Goal: Task Accomplishment & Management: Manage account settings

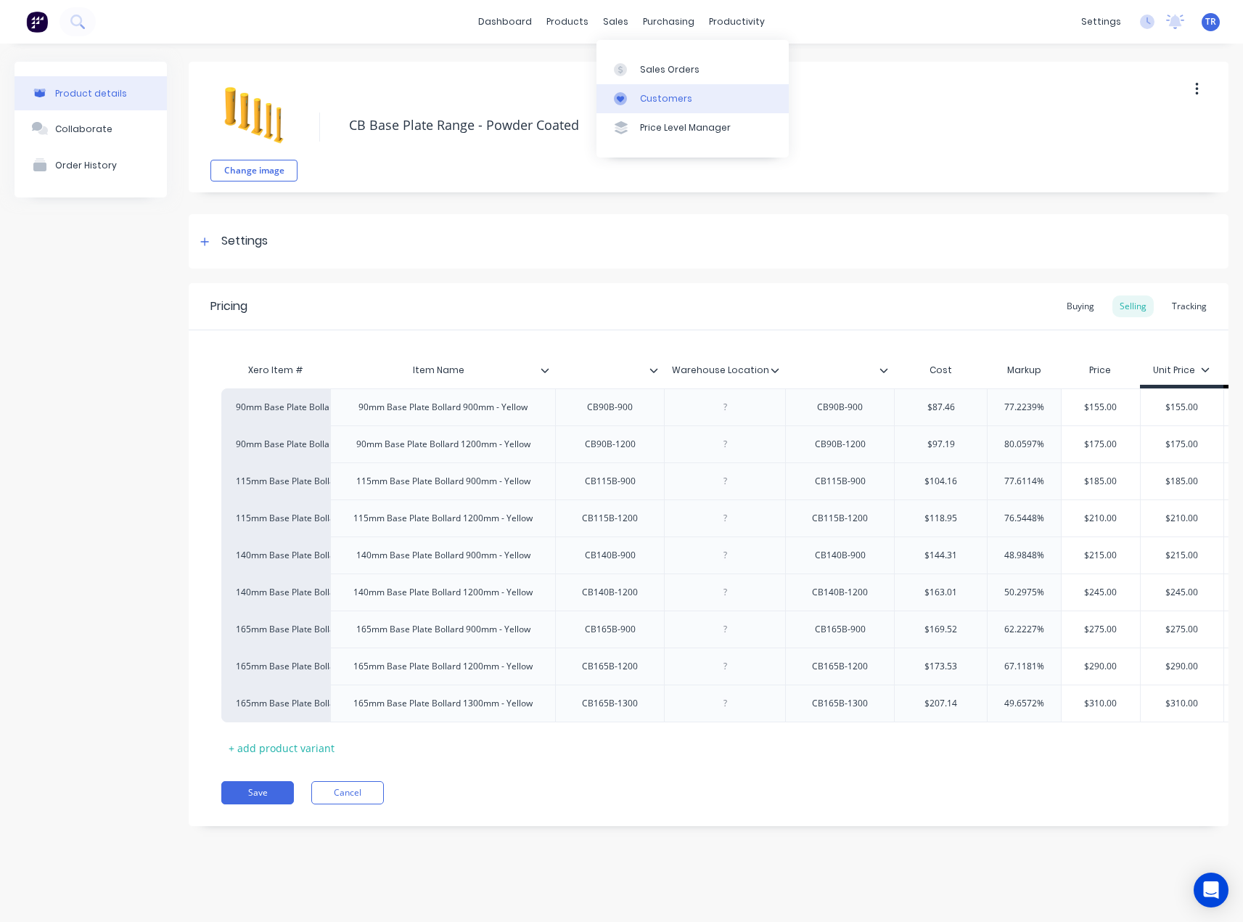
click at [642, 96] on div "Customers" at bounding box center [666, 98] width 52 height 13
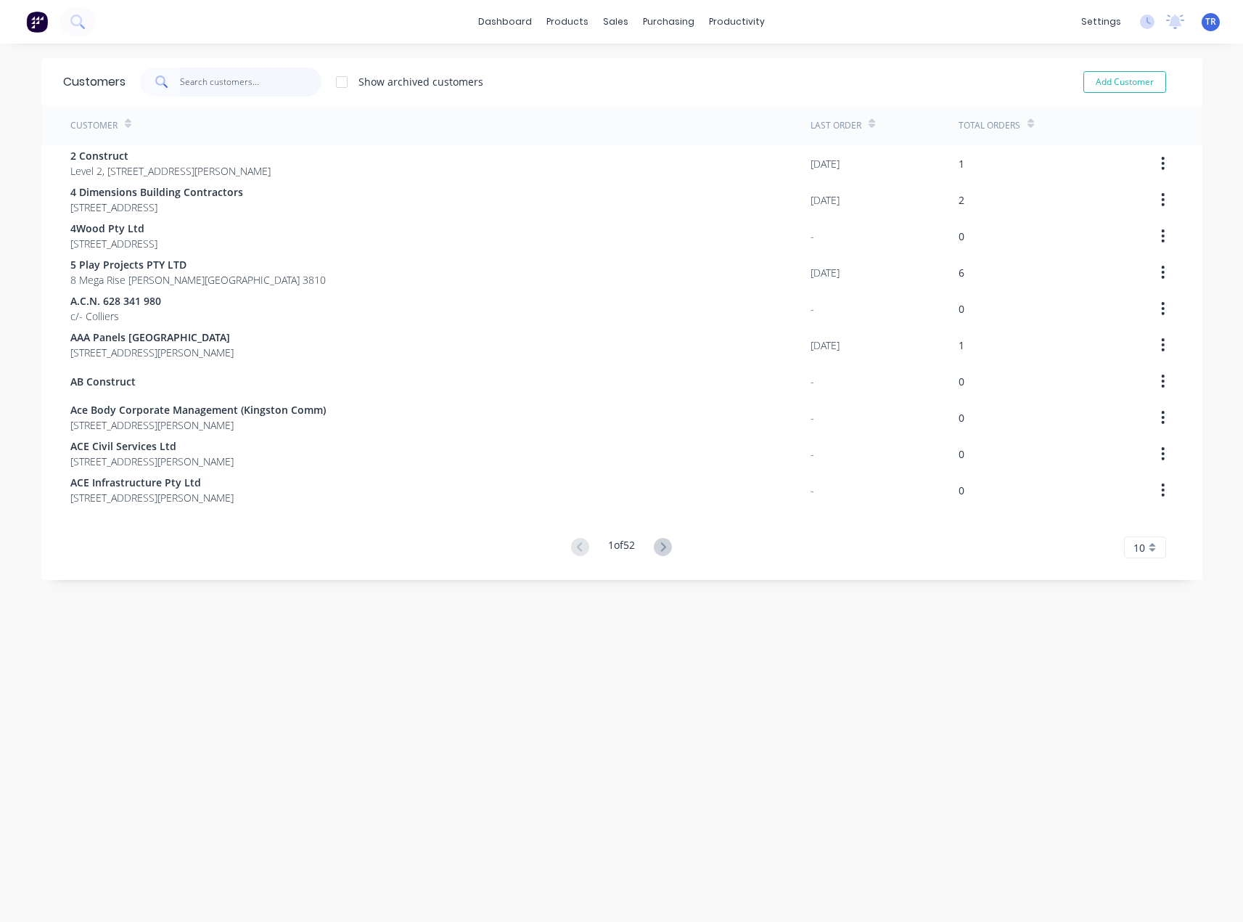
click at [270, 83] on input "text" at bounding box center [251, 81] width 142 height 29
click at [624, 55] on link "Sales Orders" at bounding box center [687, 68] width 192 height 29
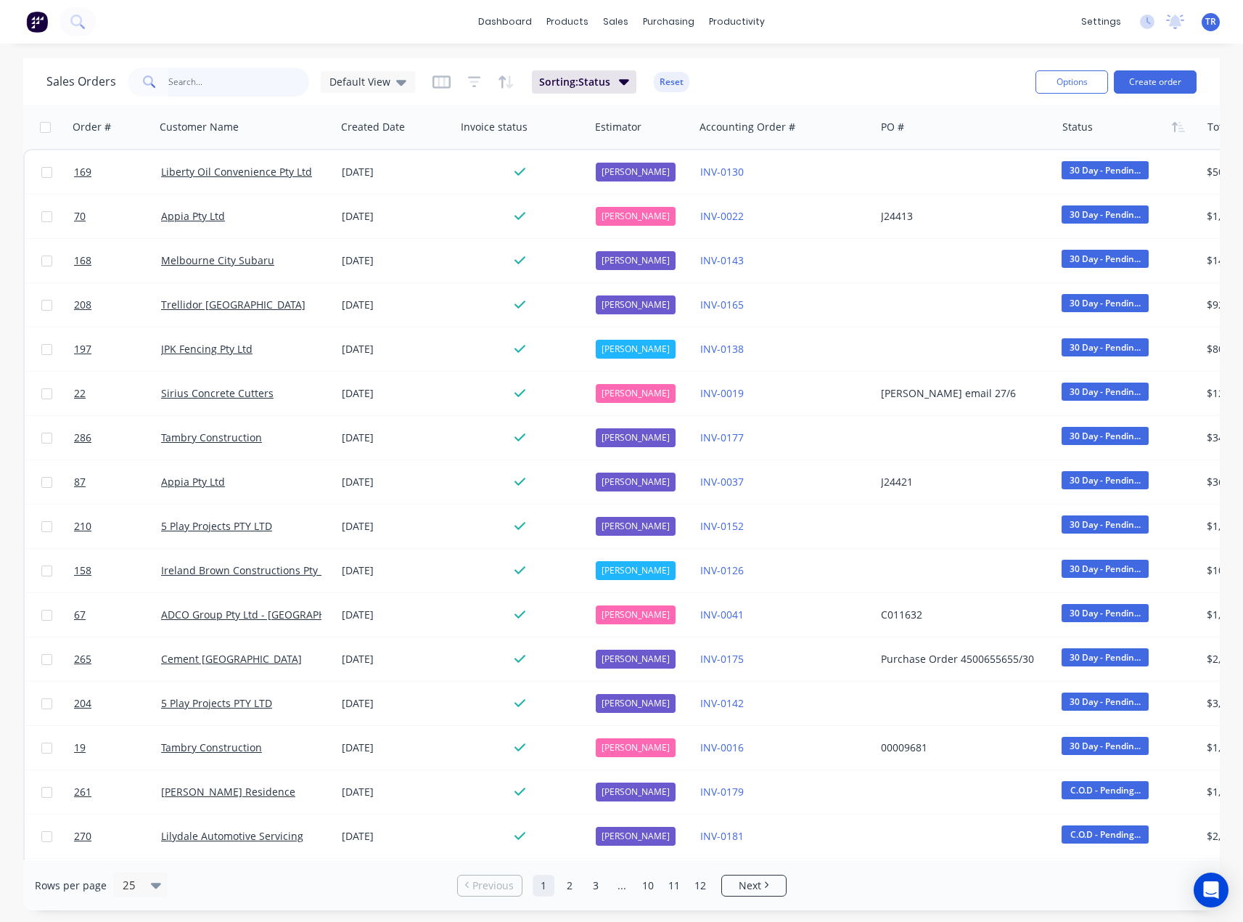
click at [214, 90] on input "text" at bounding box center [239, 81] width 142 height 29
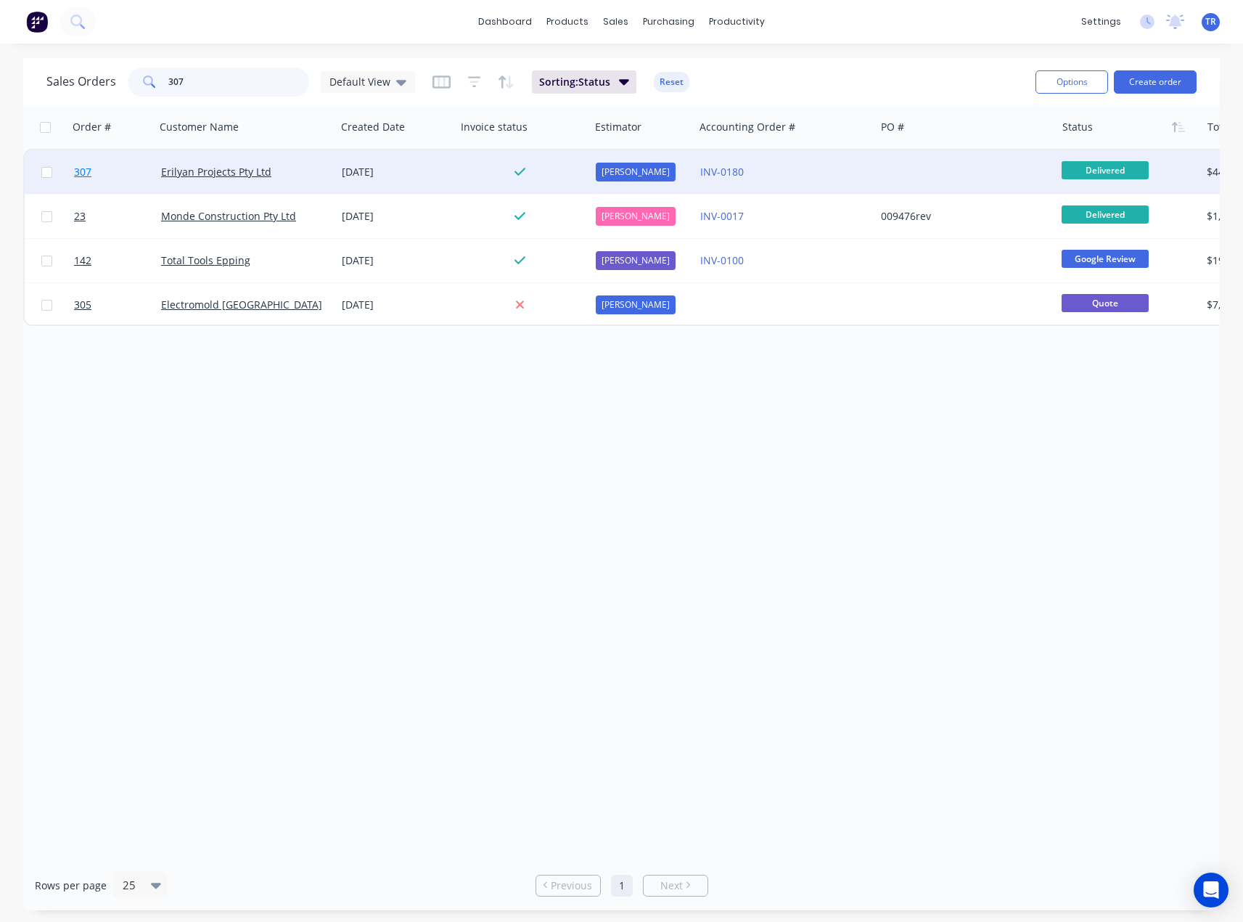
type input "307"
click at [150, 174] on link "307" at bounding box center [117, 172] width 87 height 44
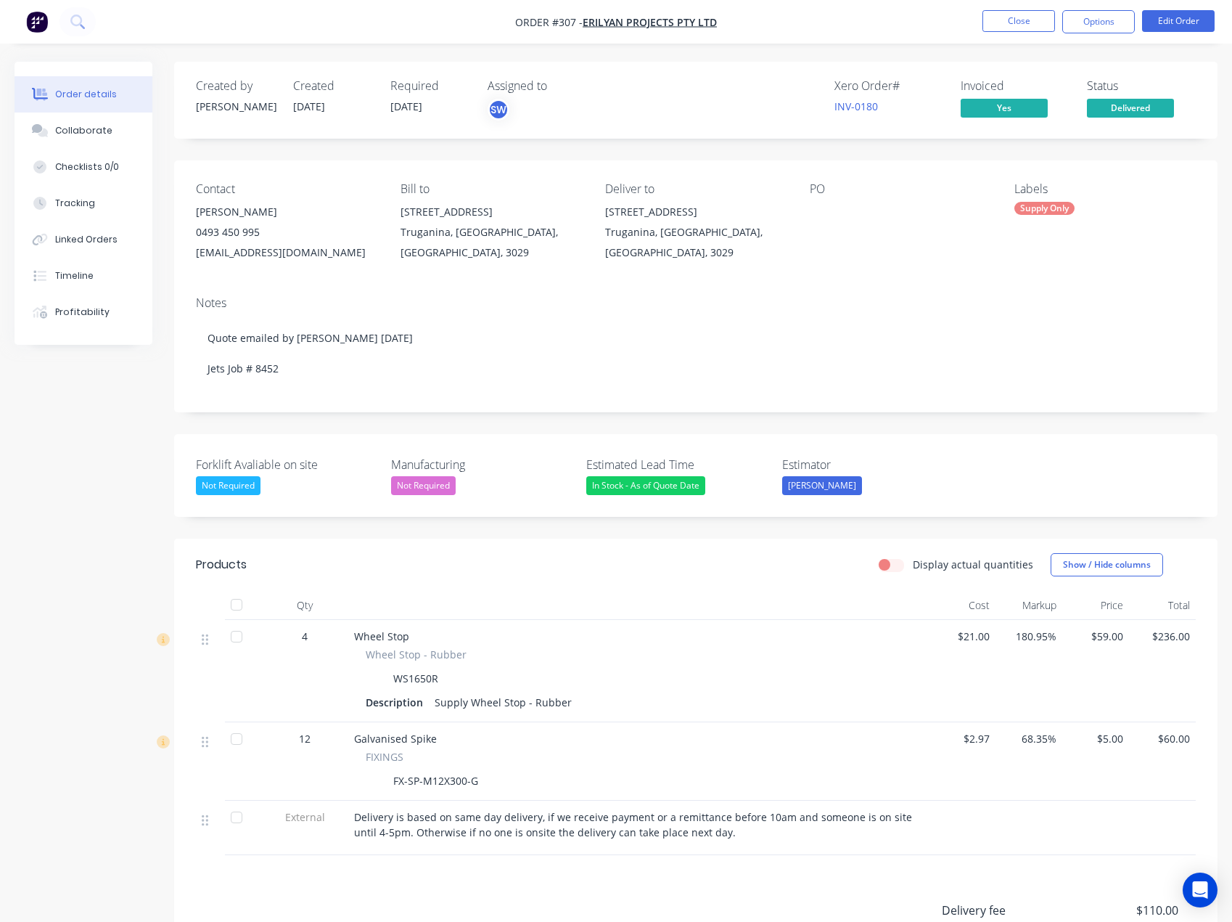
click at [86, 137] on button "Collaborate" at bounding box center [84, 130] width 138 height 36
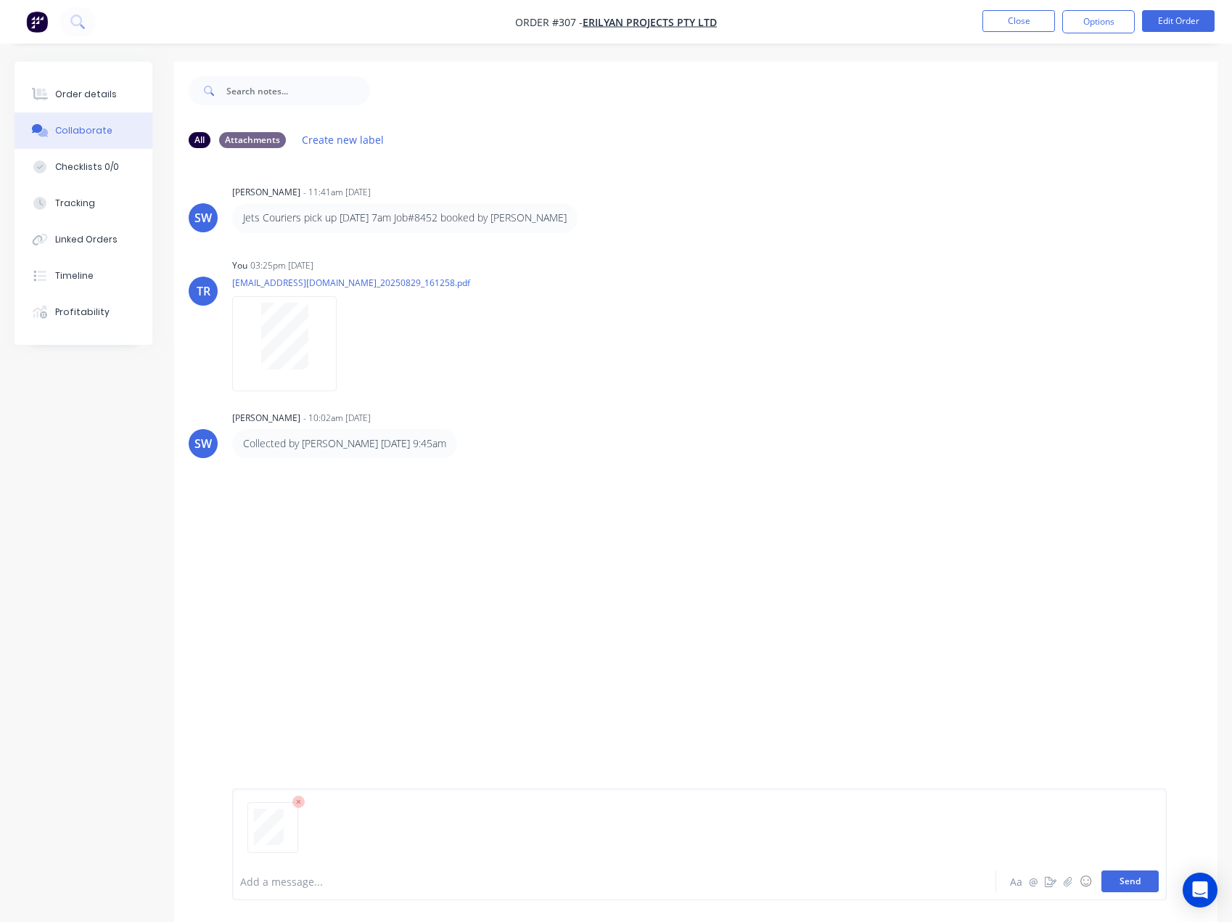
click at [1112, 882] on button "Send" at bounding box center [1130, 881] width 57 height 22
click at [102, 101] on button "Order details" at bounding box center [84, 94] width 138 height 36
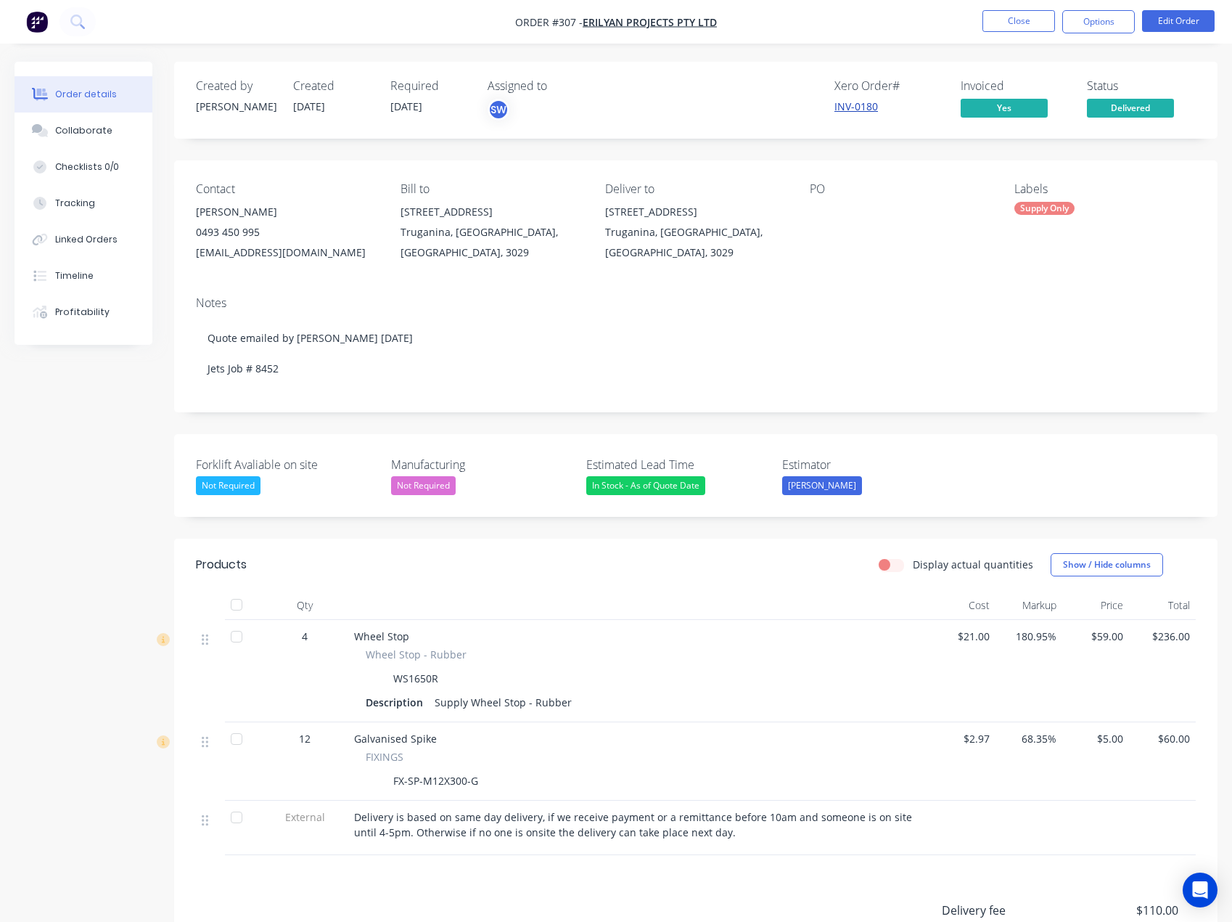
click at [858, 106] on link "INV-0180" at bounding box center [856, 106] width 44 height 14
click at [1012, 24] on button "Close" at bounding box center [1019, 21] width 73 height 22
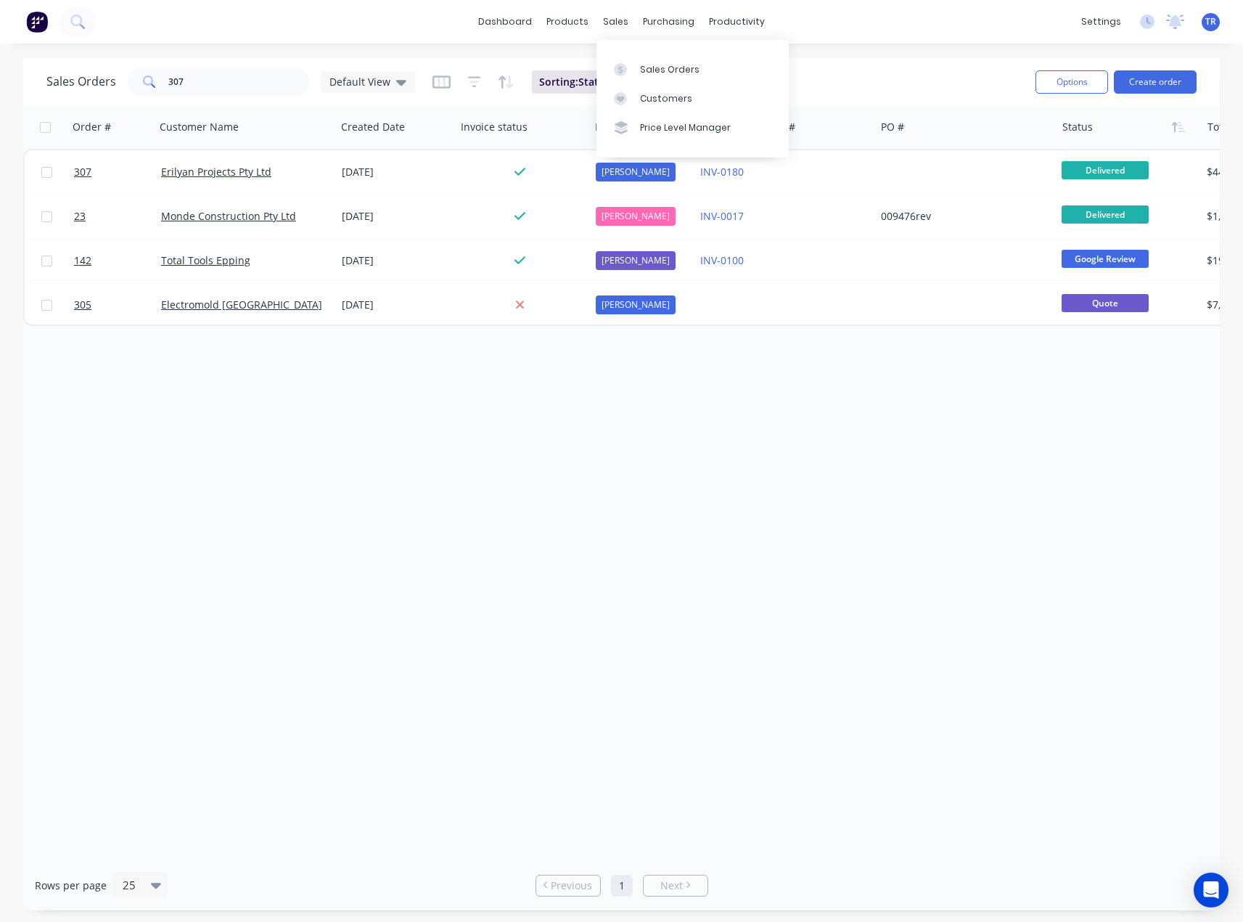
click at [614, 65] on icon at bounding box center [620, 69] width 13 height 13
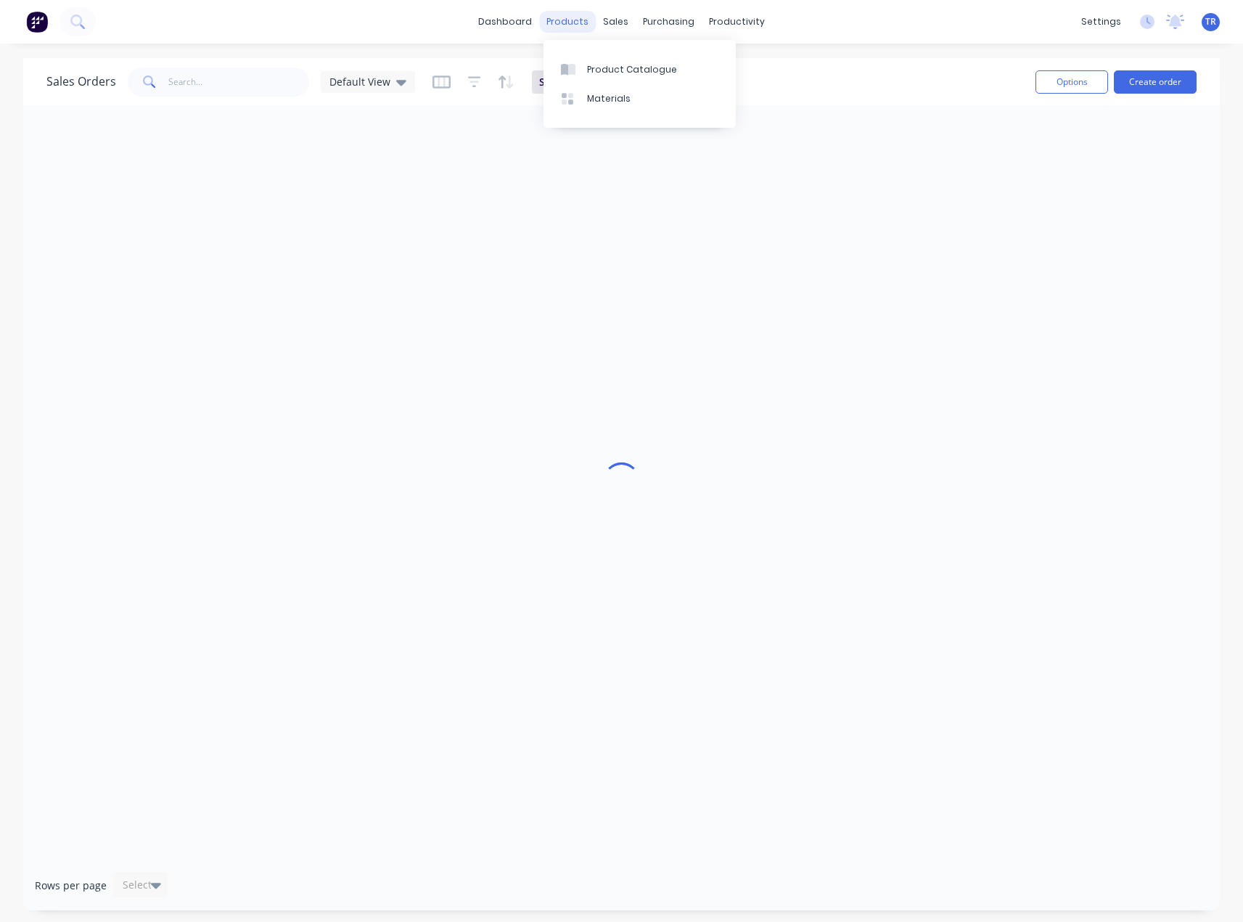
click at [567, 22] on div "products" at bounding box center [567, 22] width 57 height 22
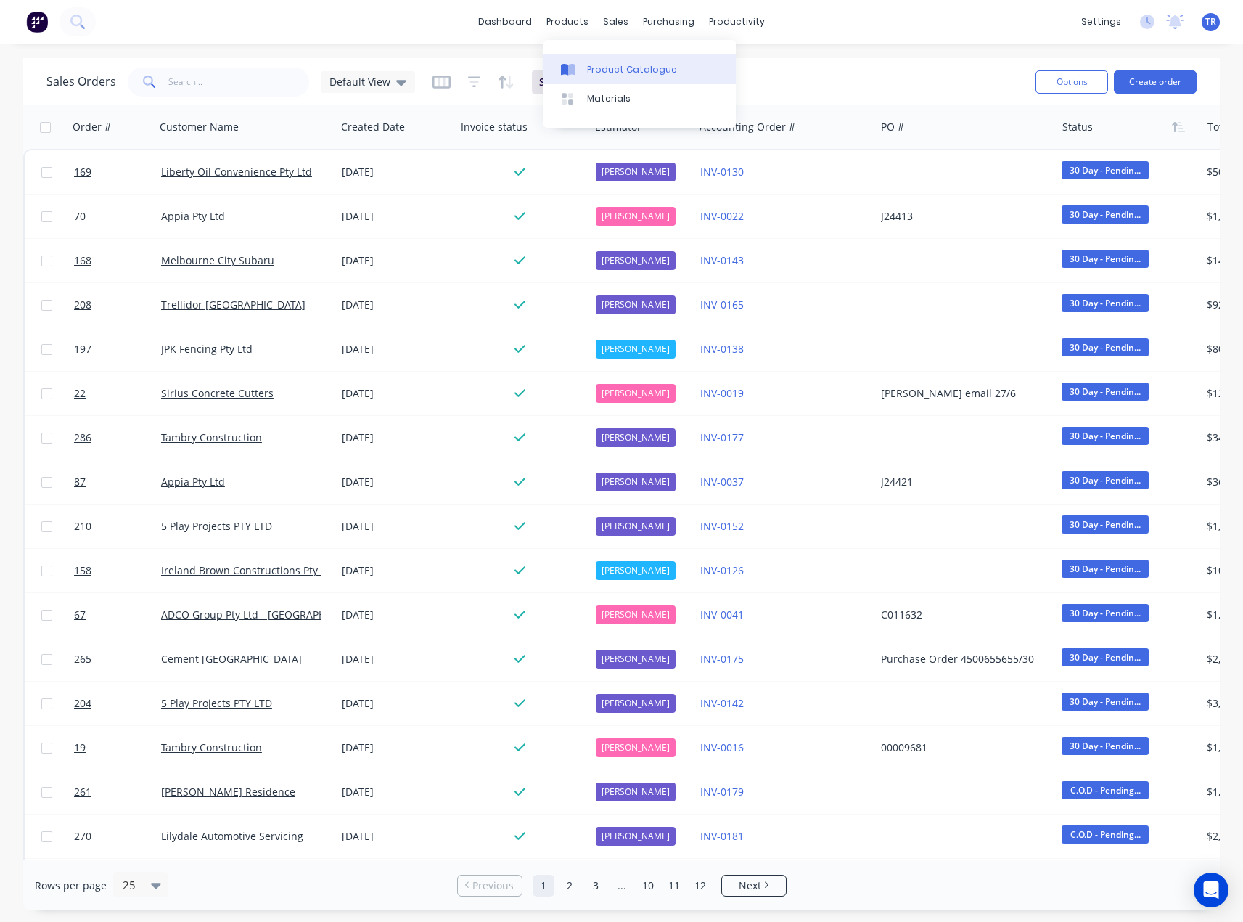
click at [578, 56] on link "Product Catalogue" at bounding box center [640, 68] width 192 height 29
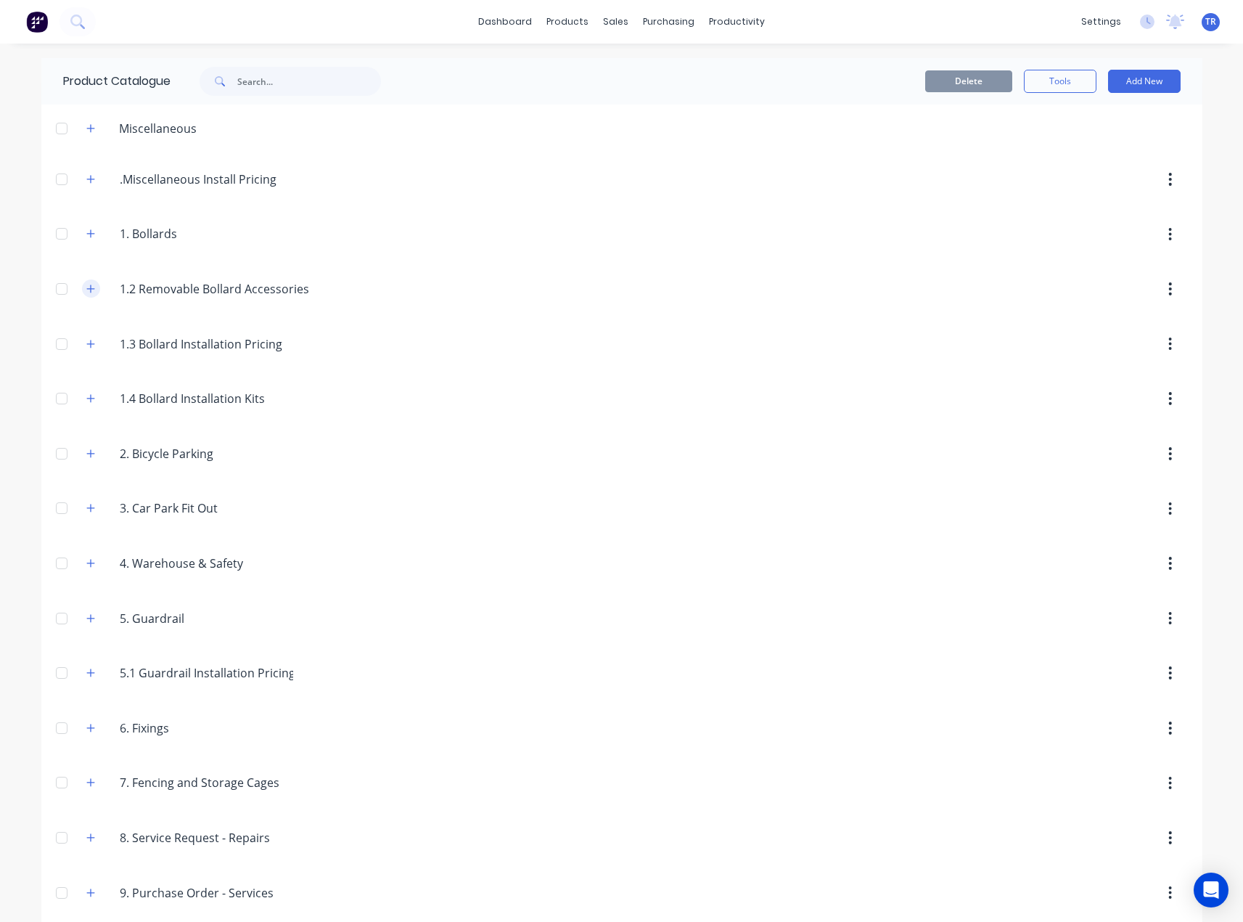
click at [82, 280] on button "button" at bounding box center [91, 288] width 18 height 18
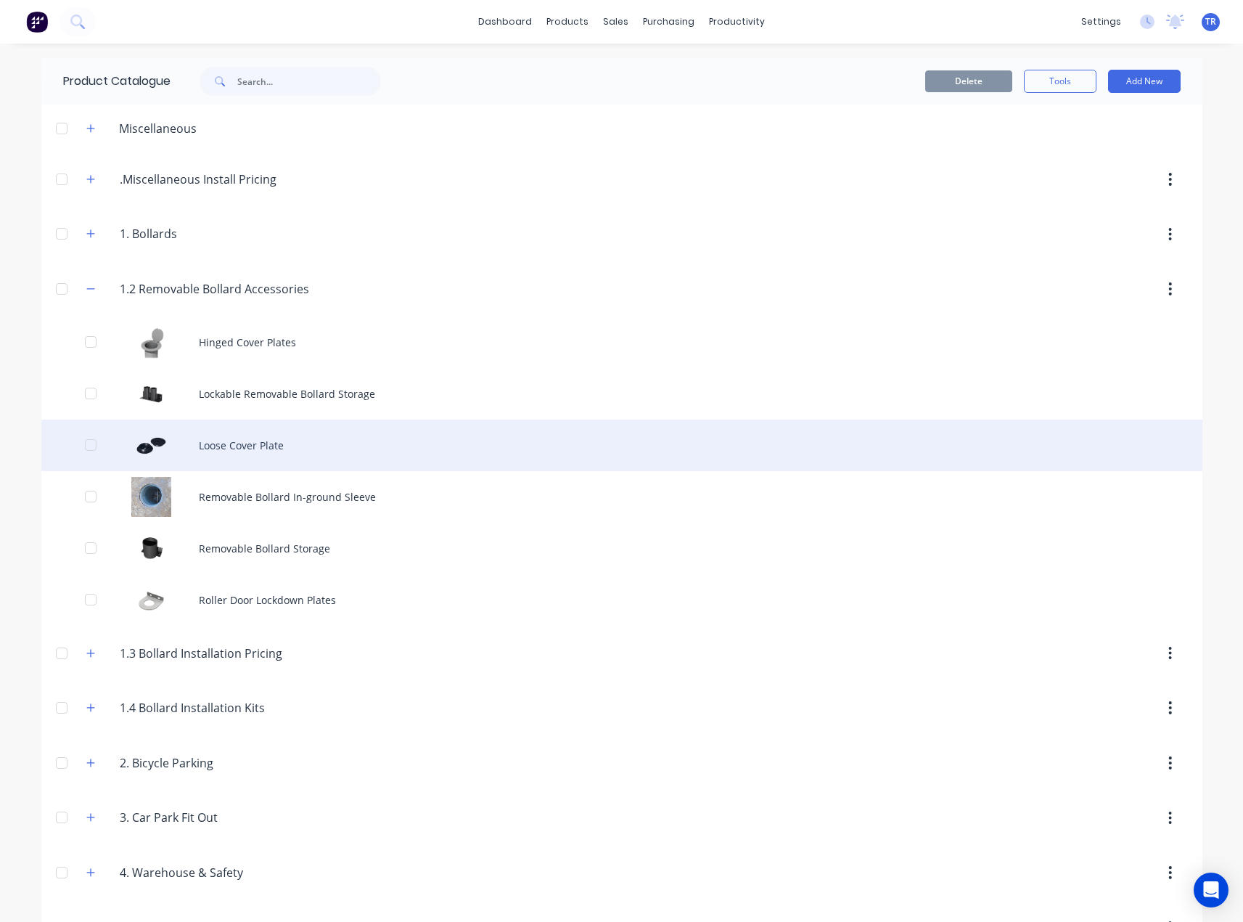
click at [345, 445] on div "Loose Cover Plate" at bounding box center [621, 445] width 1161 height 52
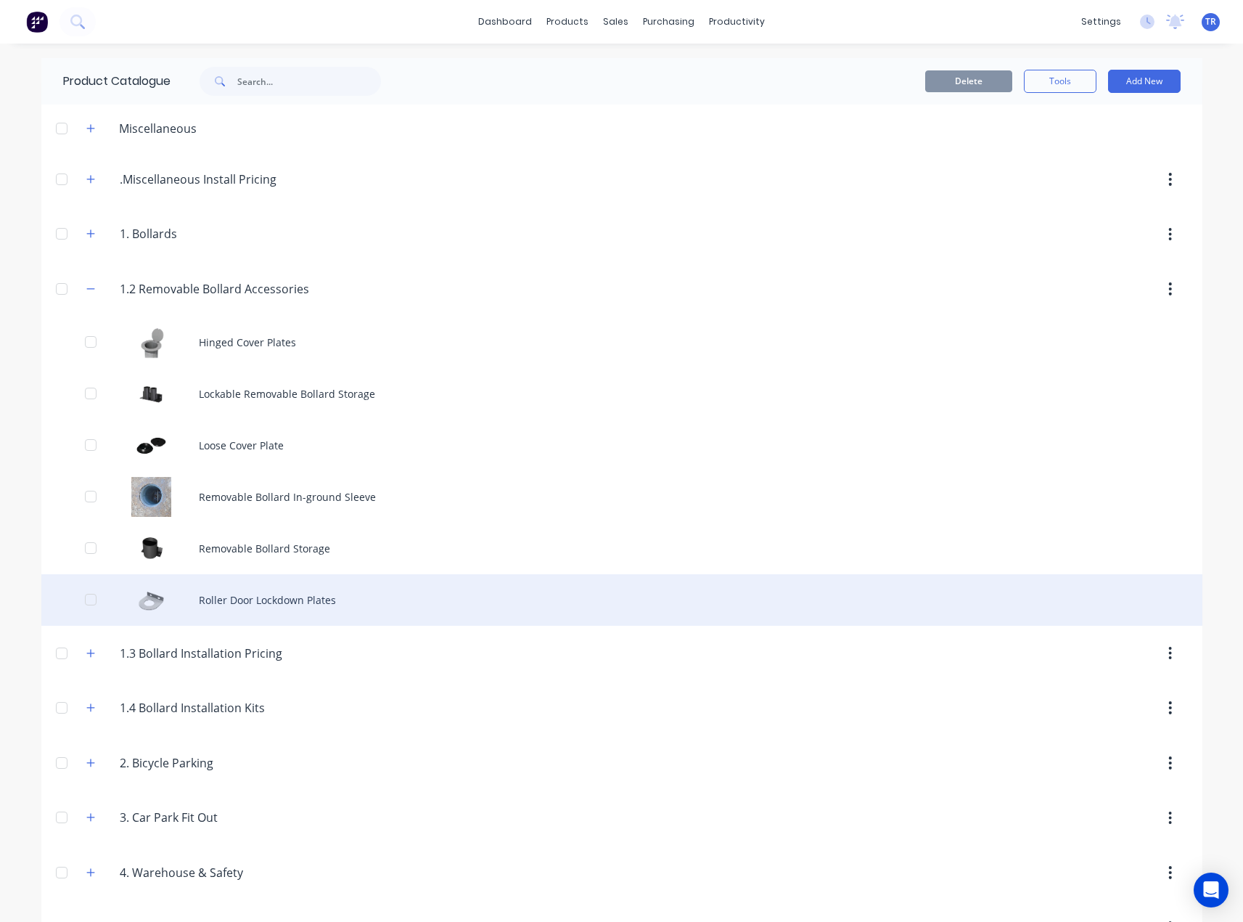
click at [184, 602] on div "Roller Door Lockdown Plates" at bounding box center [621, 600] width 1161 height 52
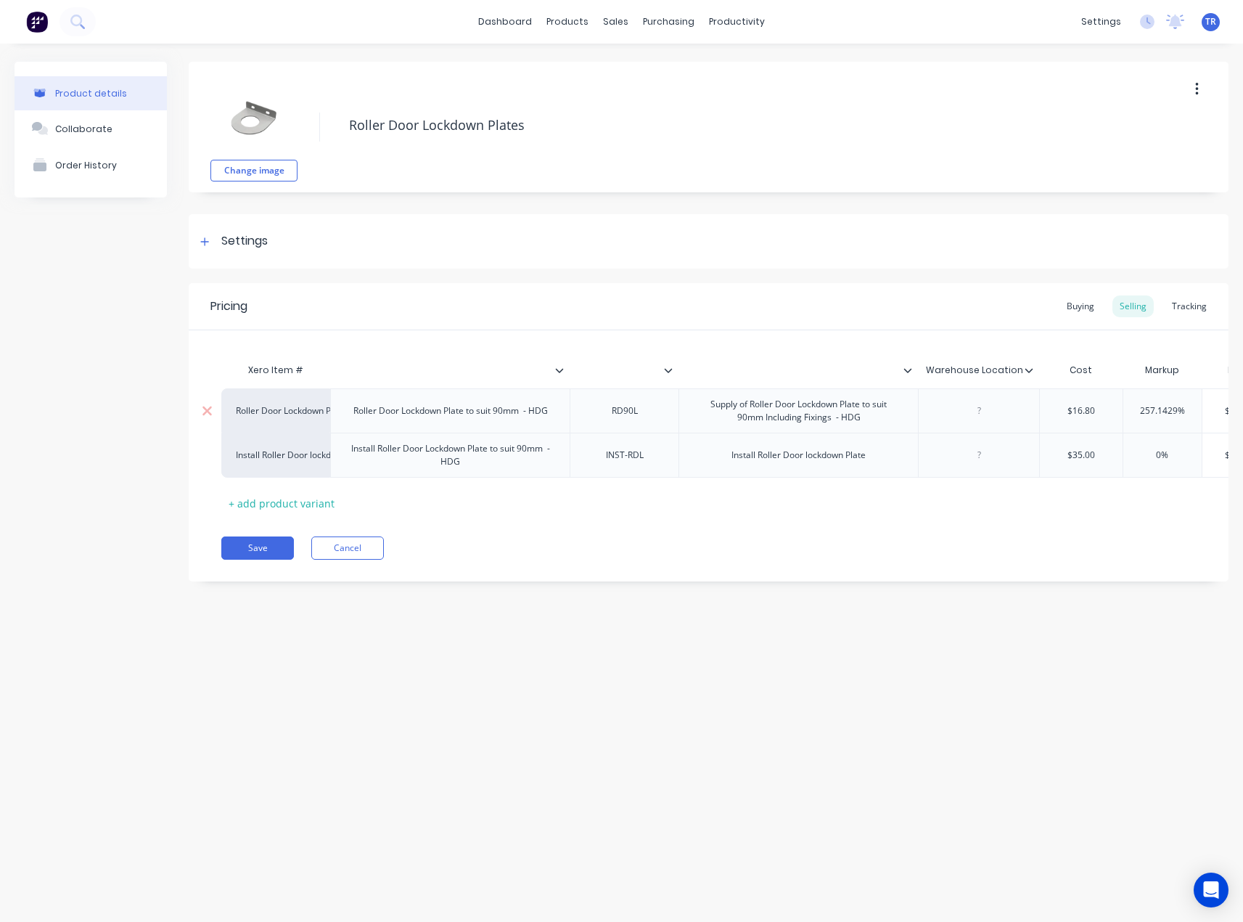
type textarea "x"
click at [665, 378] on div at bounding box center [620, 370] width 100 height 36
click at [668, 375] on input "text" at bounding box center [620, 370] width 100 height 13
click at [671, 370] on icon at bounding box center [668, 370] width 9 height 9
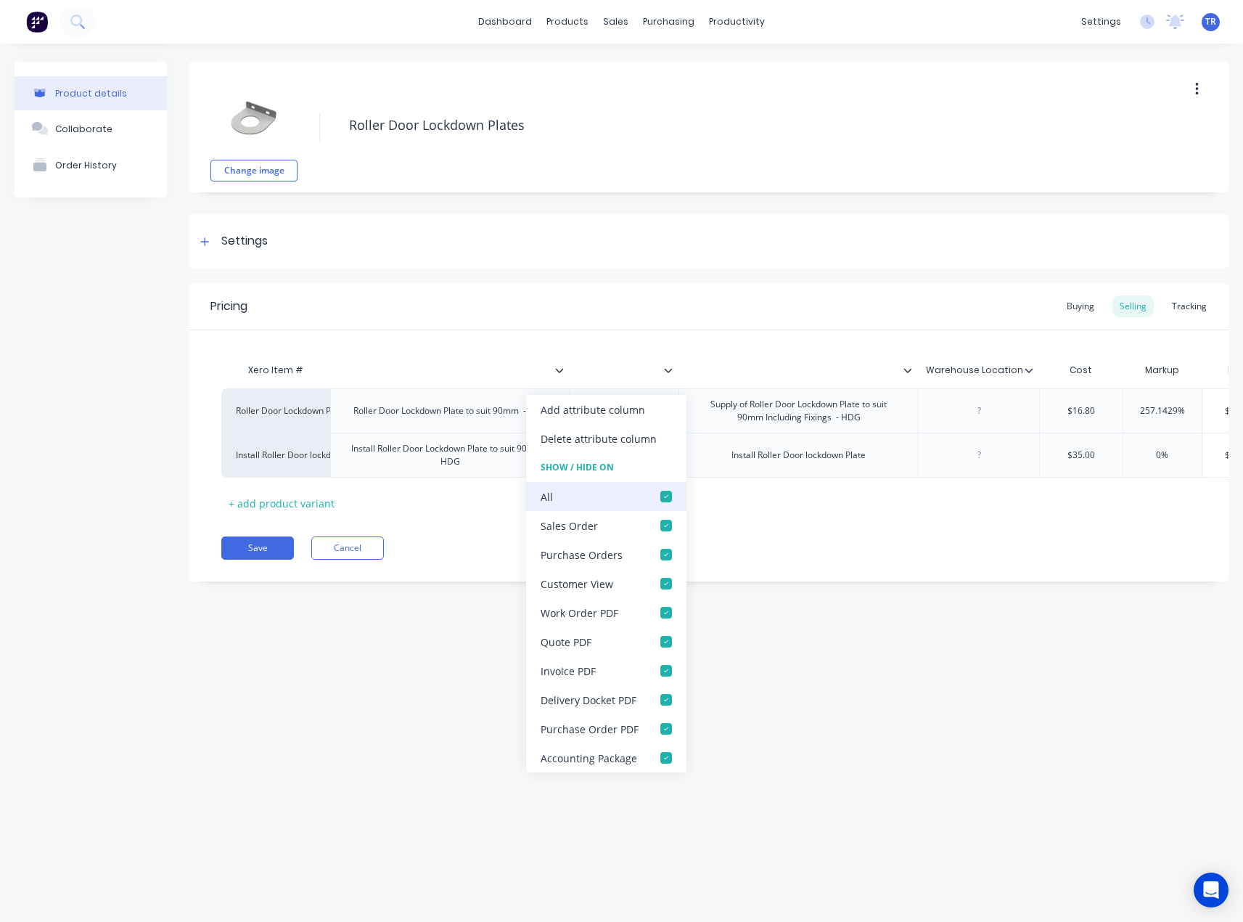
click at [665, 496] on div at bounding box center [666, 496] width 29 height 29
click at [266, 559] on button "Save" at bounding box center [257, 547] width 73 height 23
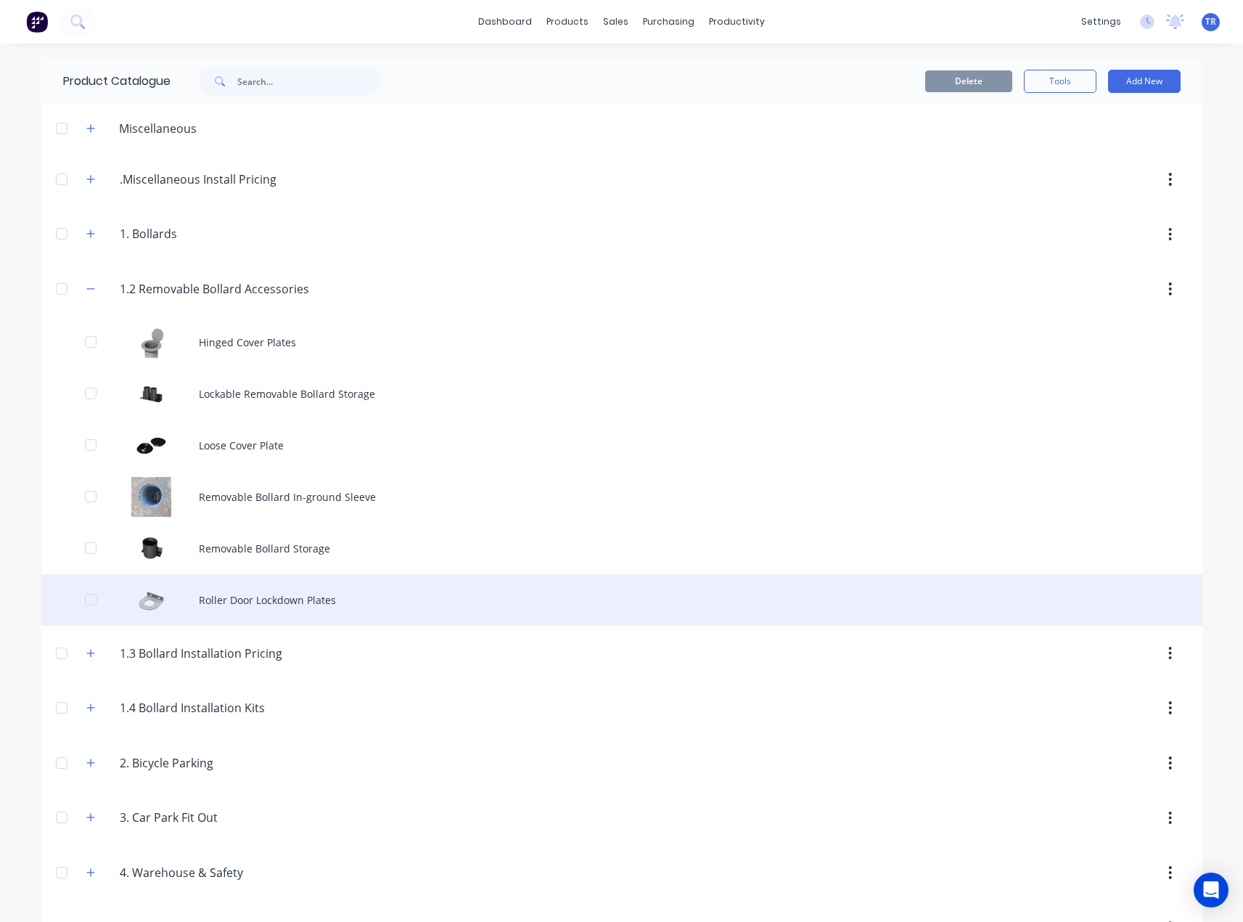
click at [266, 583] on div "Roller Door Lockdown Plates" at bounding box center [621, 600] width 1161 height 52
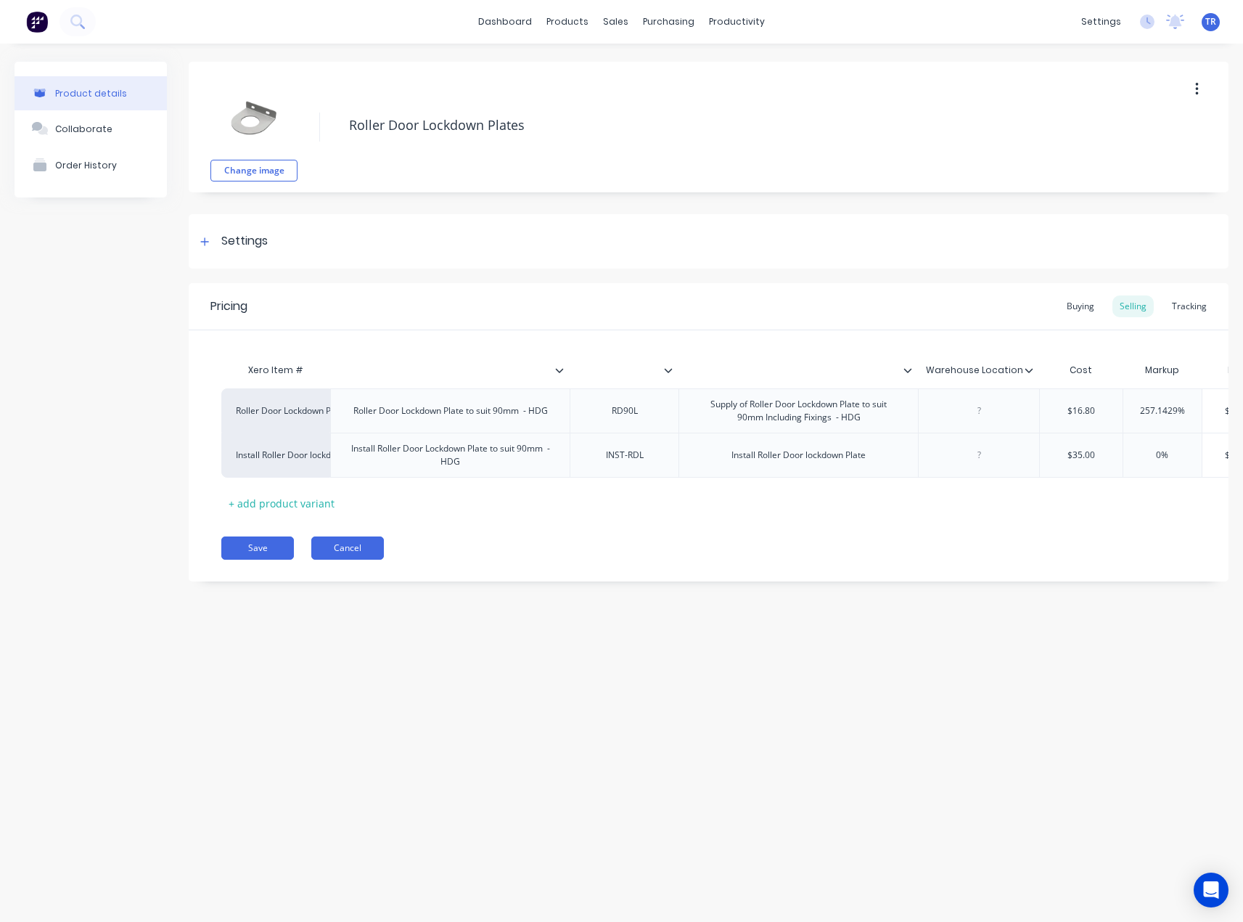
click at [348, 552] on button "Cancel" at bounding box center [347, 547] width 73 height 23
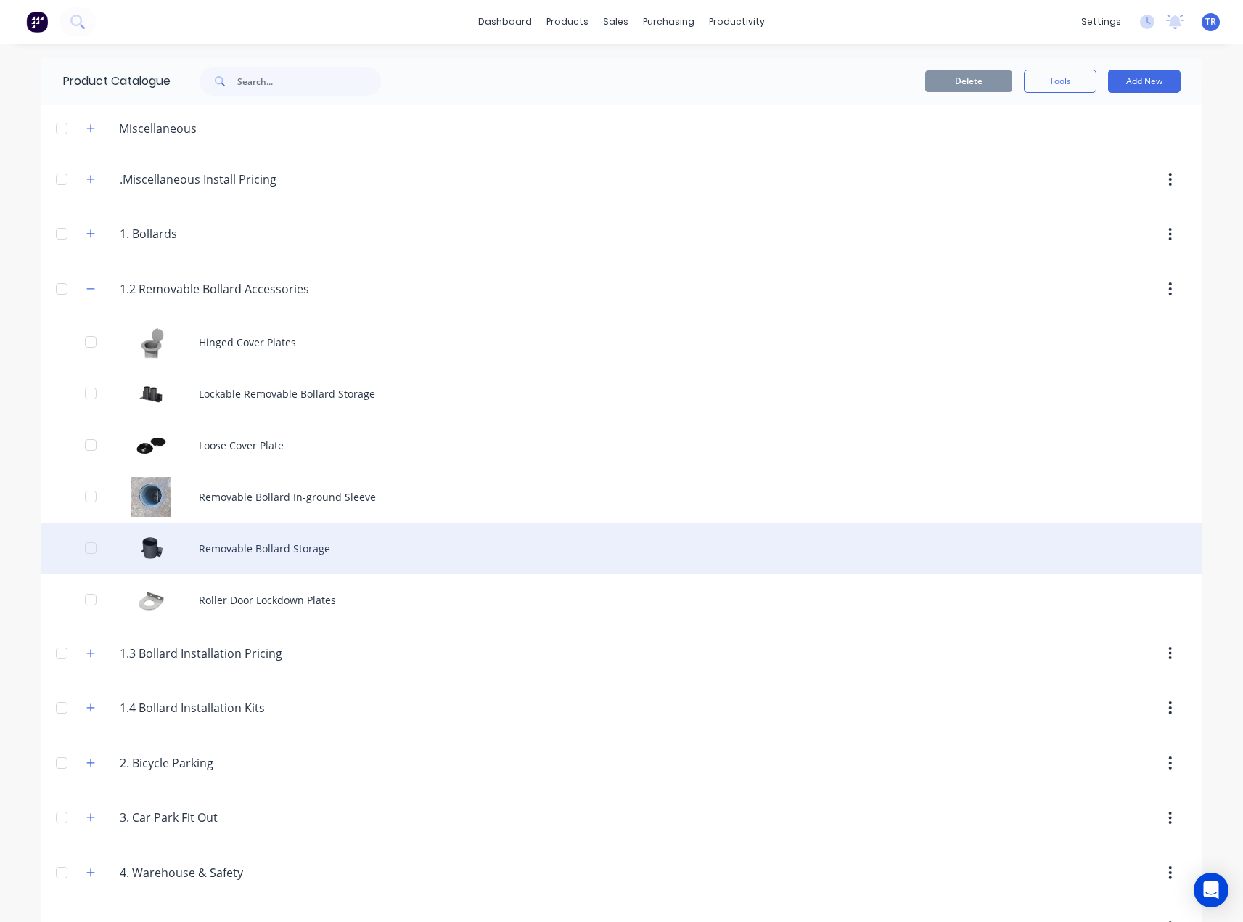
click at [345, 537] on div "Removable Bollard Storage" at bounding box center [621, 548] width 1161 height 52
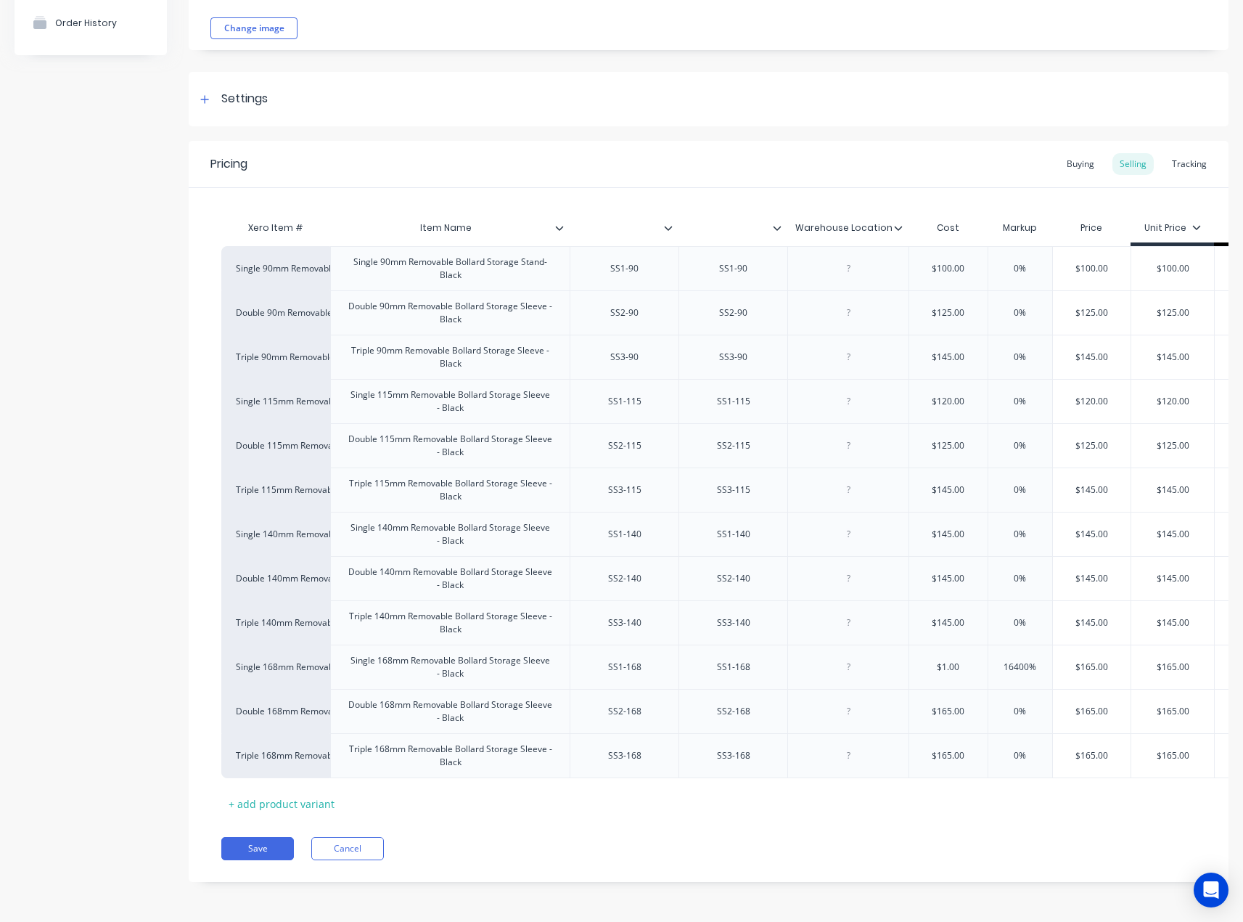
scroll to position [153, 0]
click at [667, 226] on icon at bounding box center [669, 228] width 8 height 4
click at [777, 223] on icon at bounding box center [777, 227] width 9 height 9
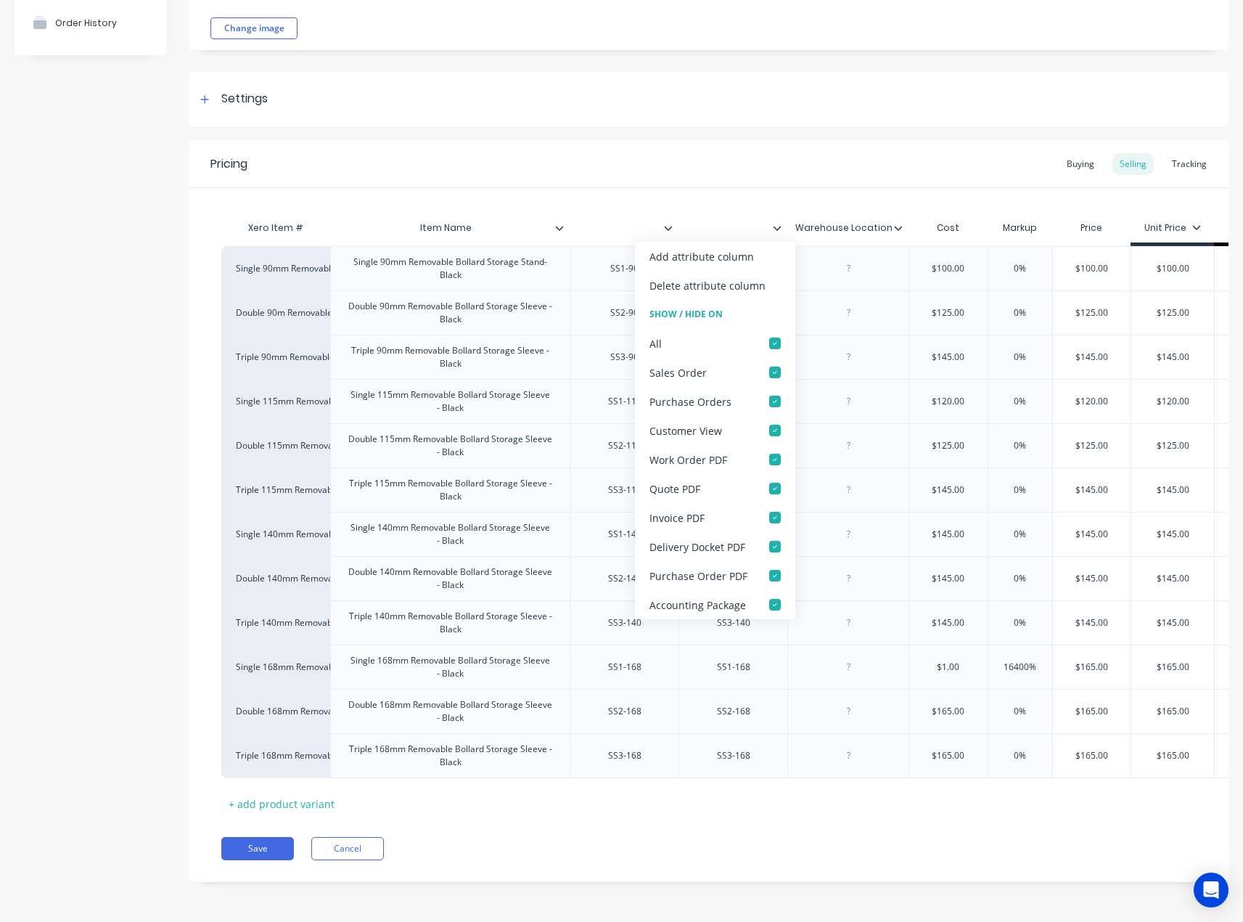
click at [777, 223] on icon at bounding box center [777, 227] width 9 height 9
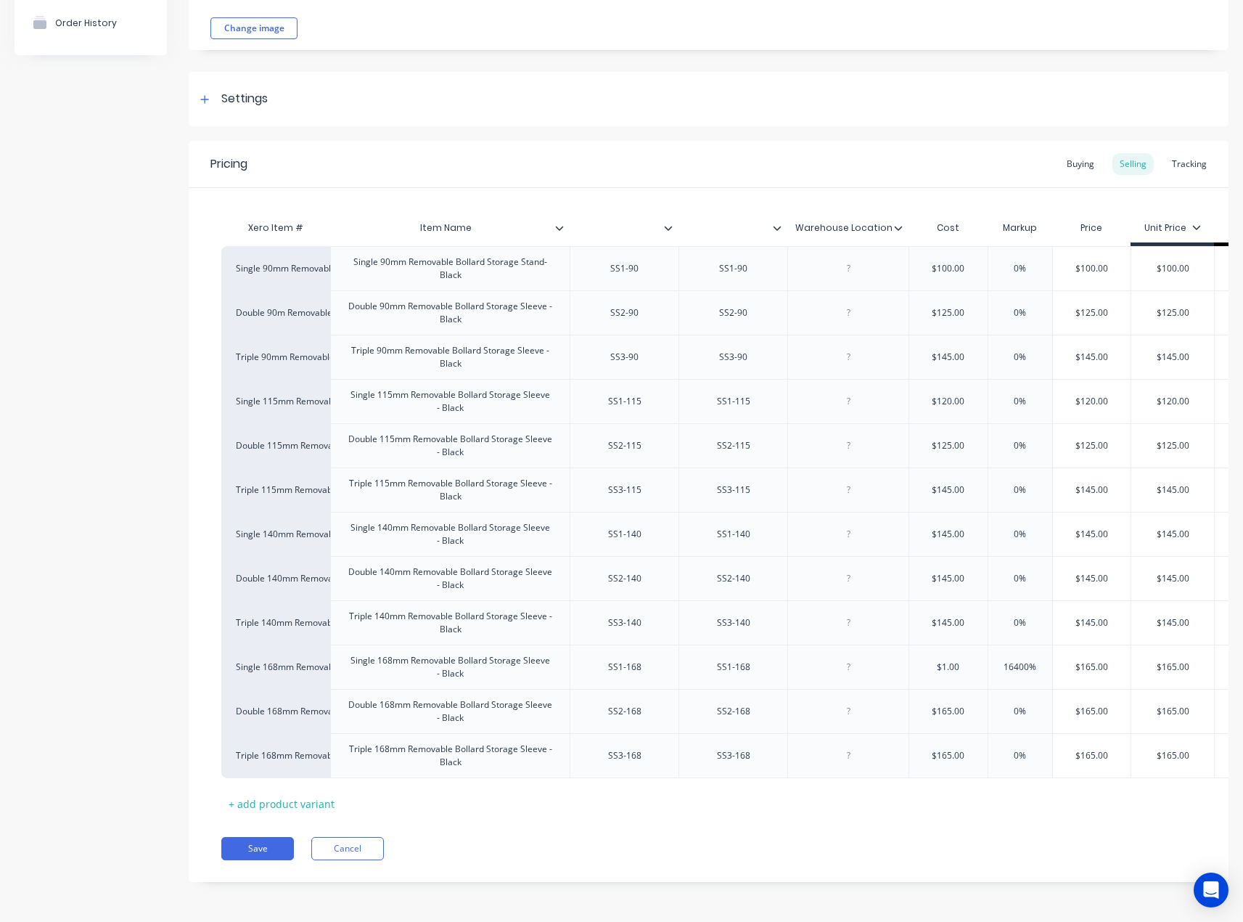
click at [777, 223] on icon at bounding box center [777, 227] width 9 height 9
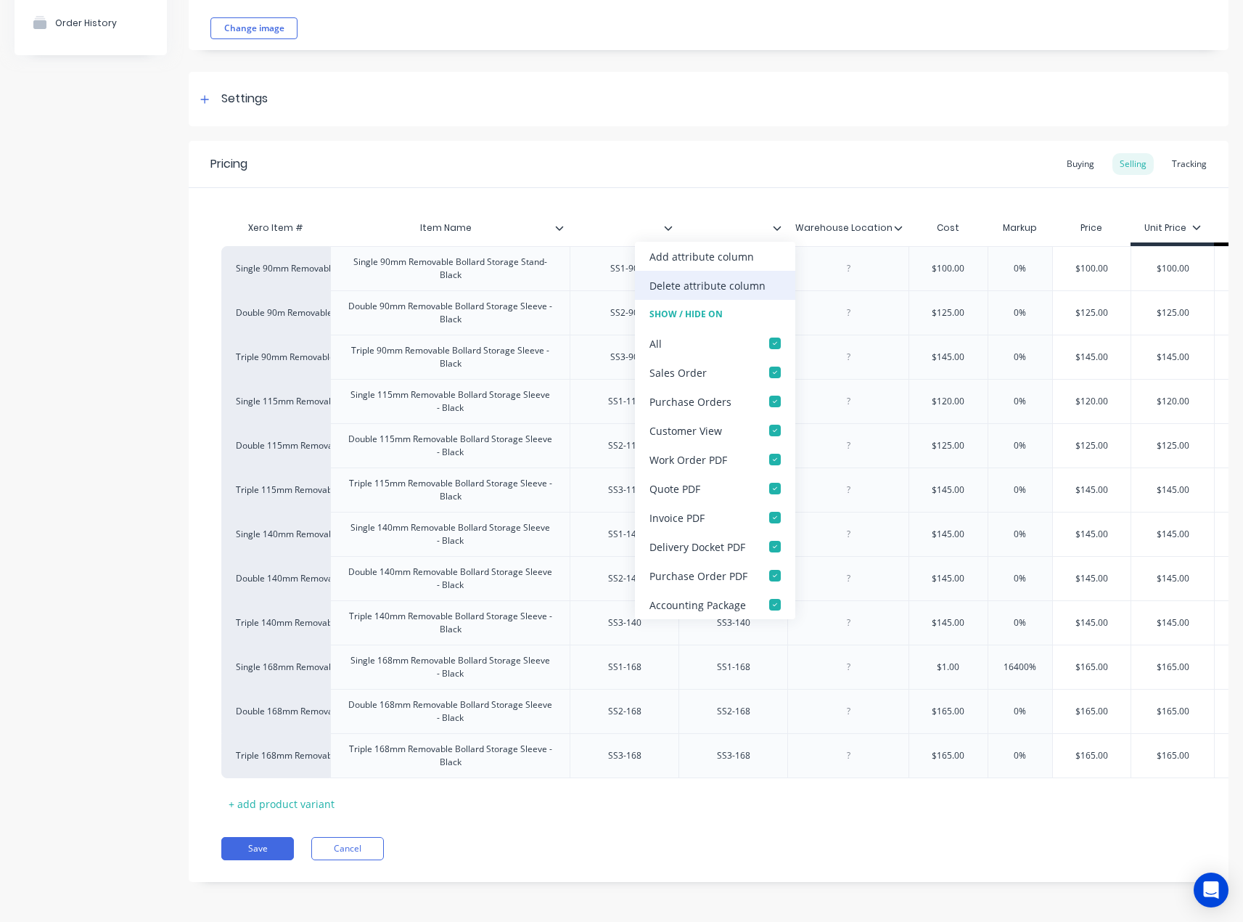
click at [755, 285] on div "Delete attribute column" at bounding box center [707, 285] width 116 height 15
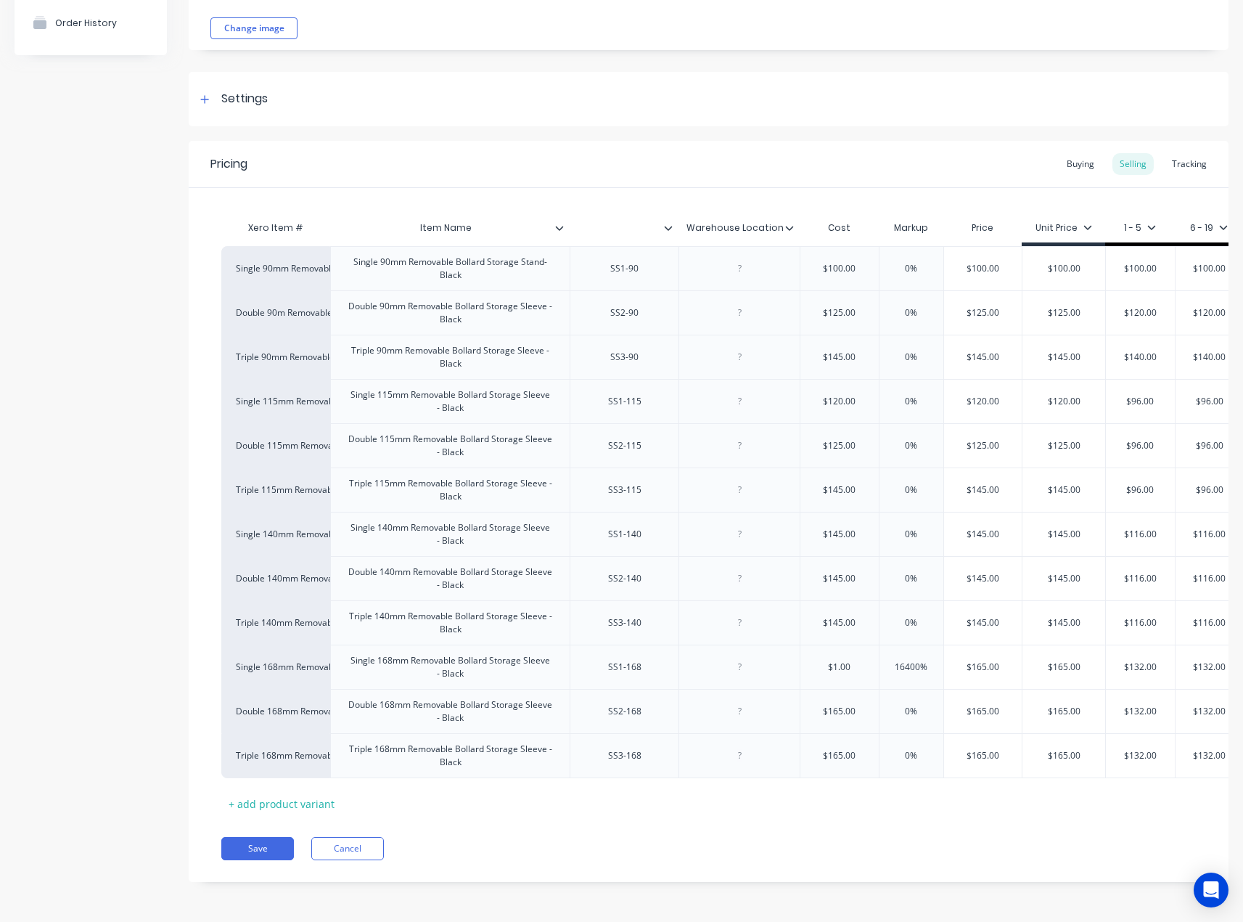
click at [670, 223] on icon at bounding box center [668, 227] width 9 height 9
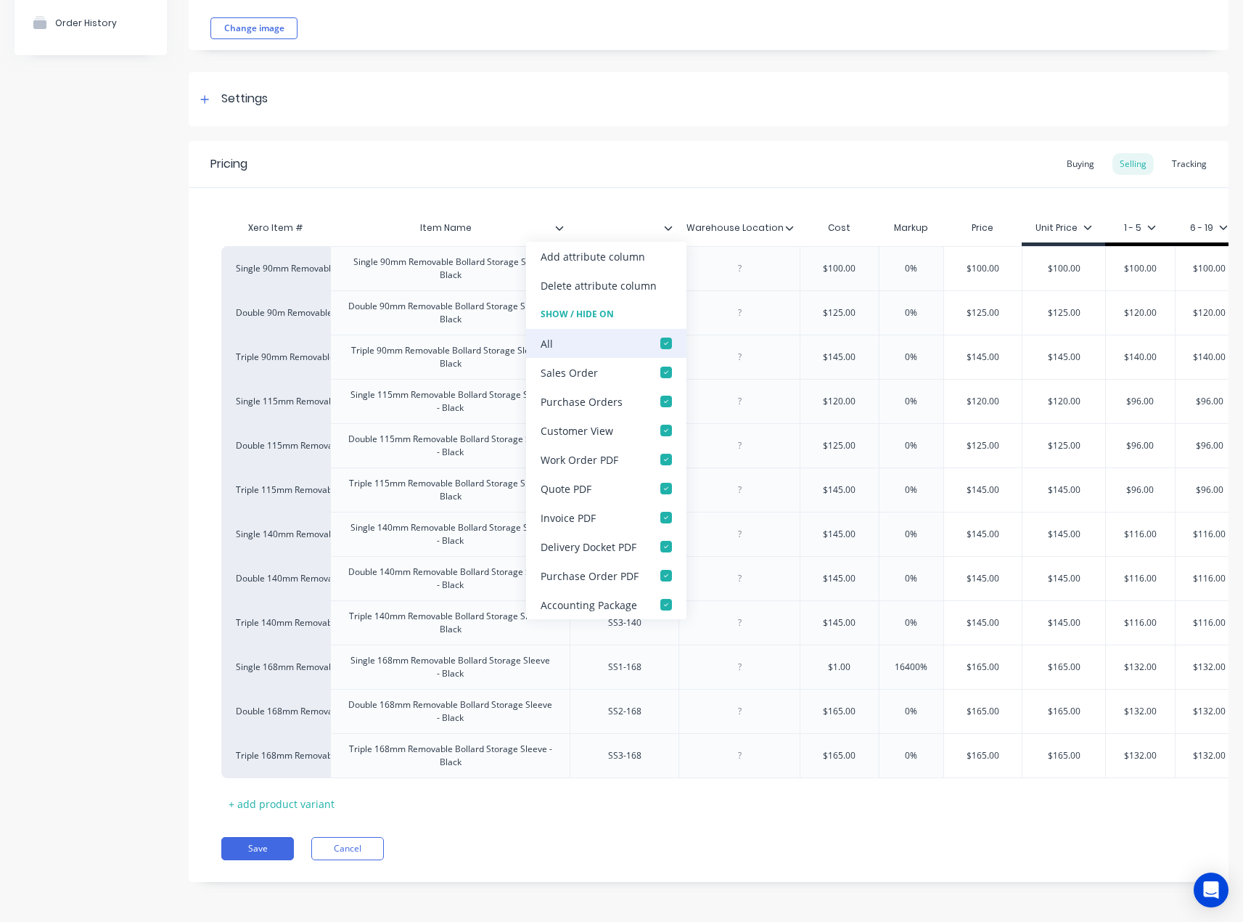
click at [652, 340] on div at bounding box center [666, 343] width 29 height 29
click at [665, 343] on div at bounding box center [666, 343] width 29 height 29
click at [268, 842] on button "Save" at bounding box center [257, 848] width 73 height 23
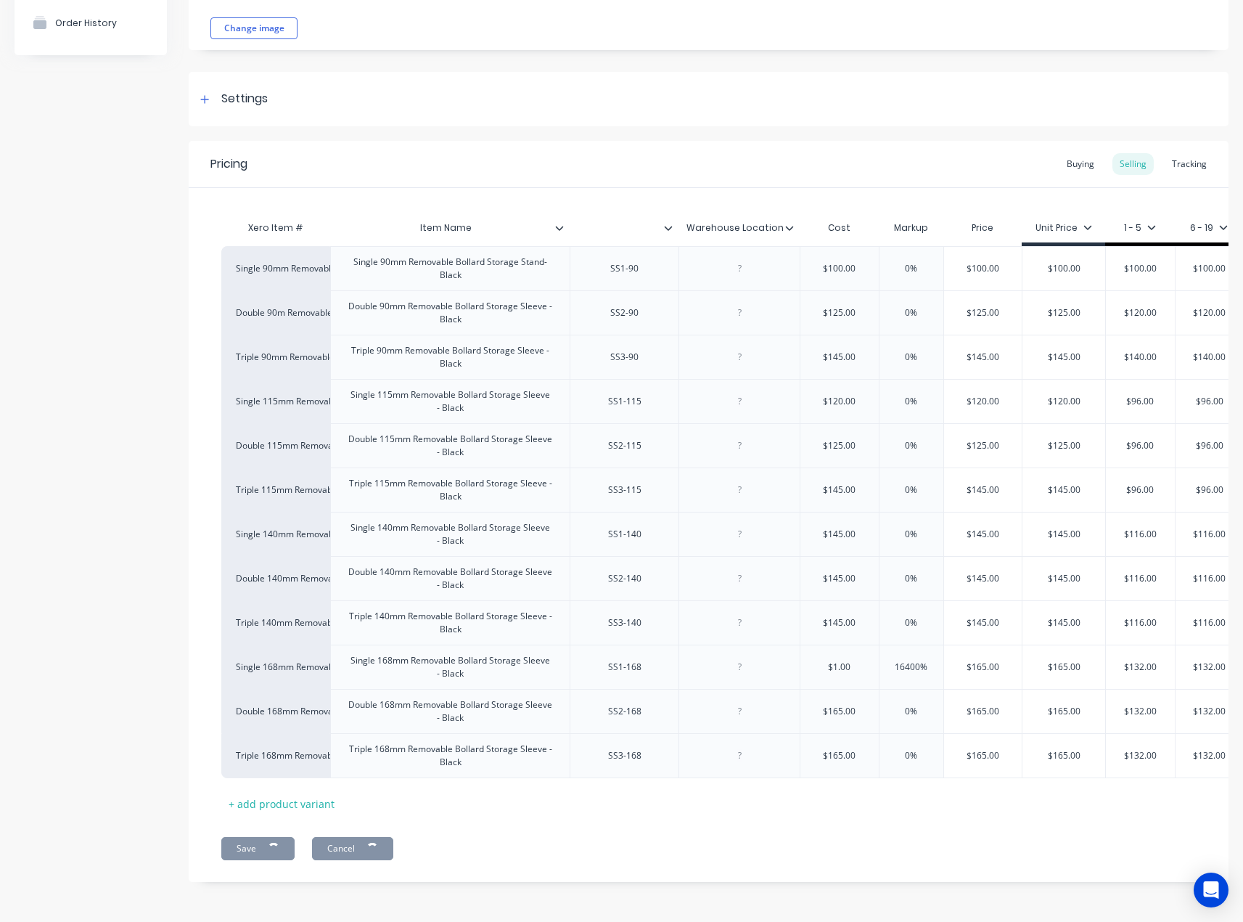
type textarea "x"
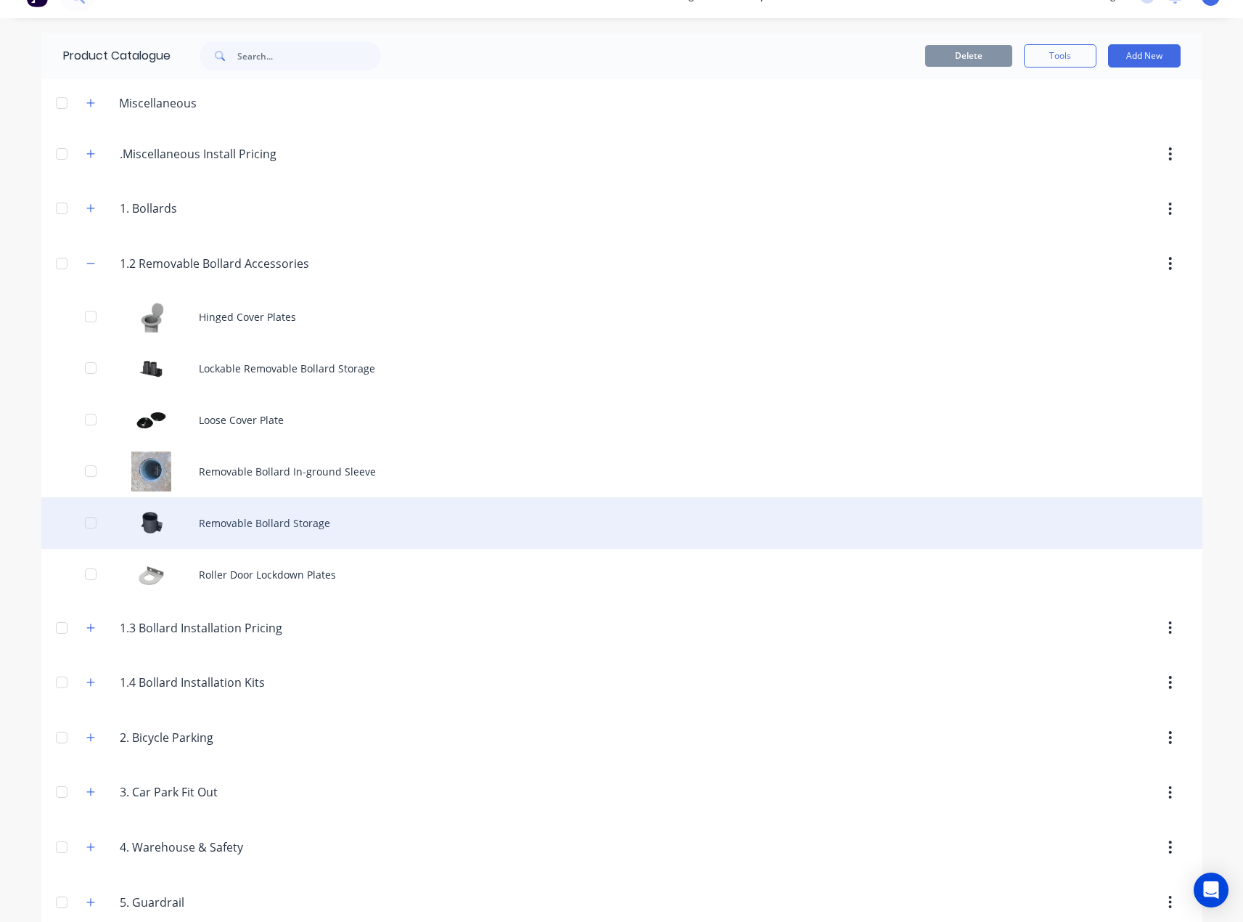
scroll to position [145, 0]
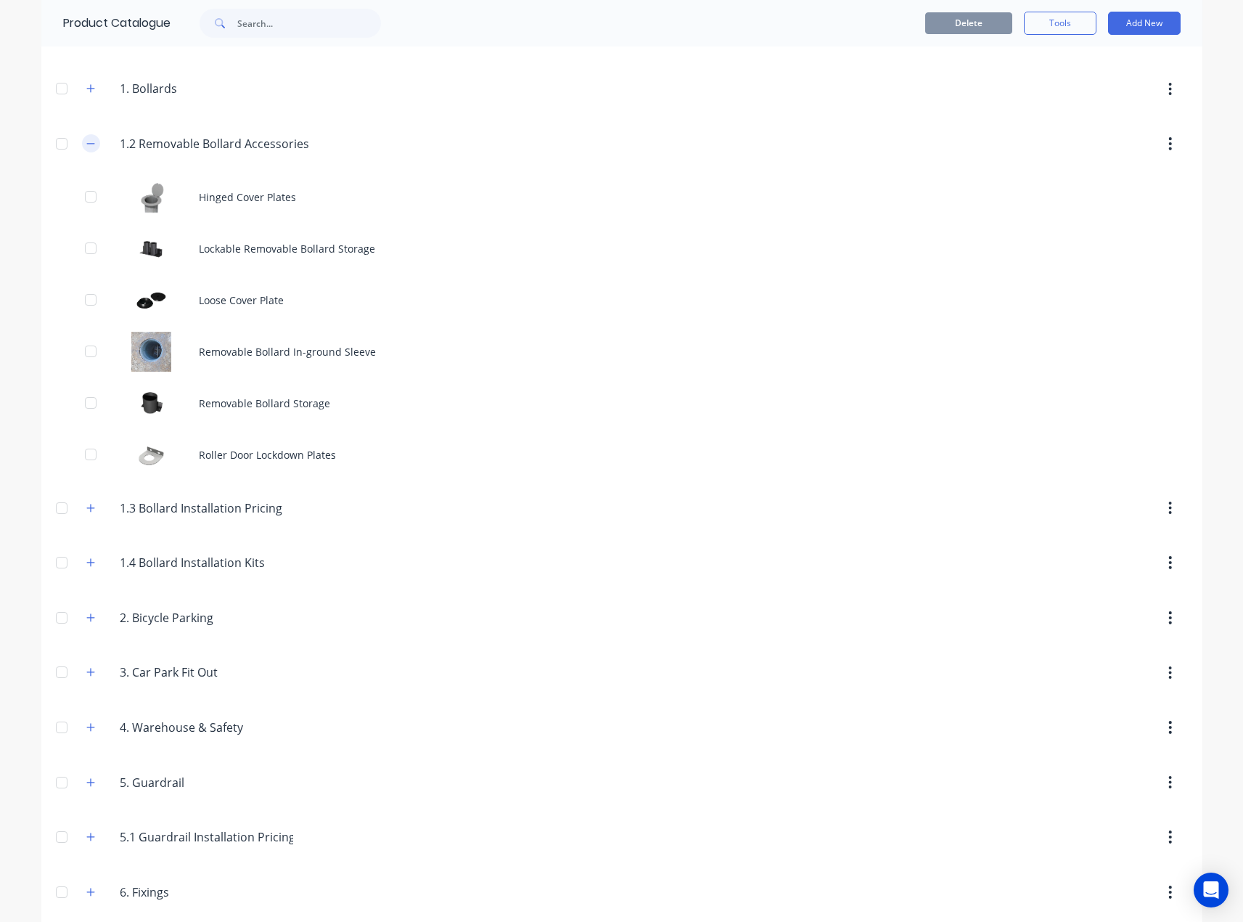
click at [87, 142] on icon "button" at bounding box center [90, 144] width 9 height 10
